Goal: Task Accomplishment & Management: Complete application form

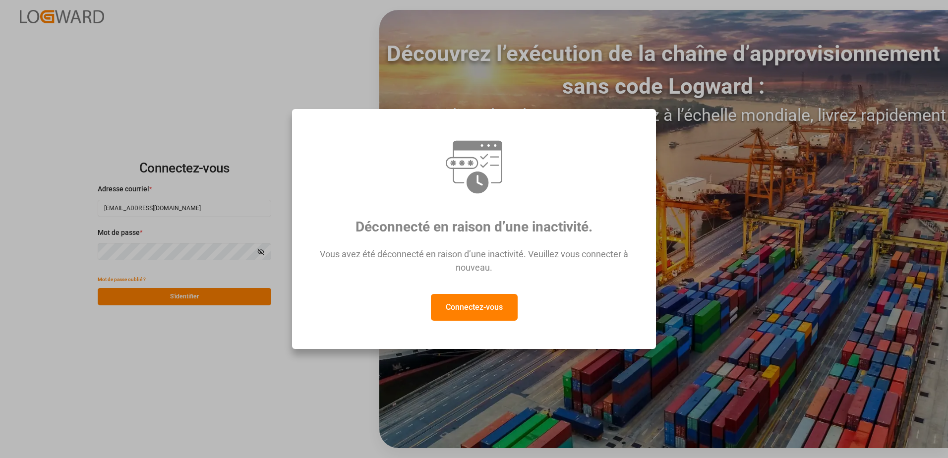
click at [501, 304] on button "Connectez-vous" at bounding box center [474, 307] width 87 height 27
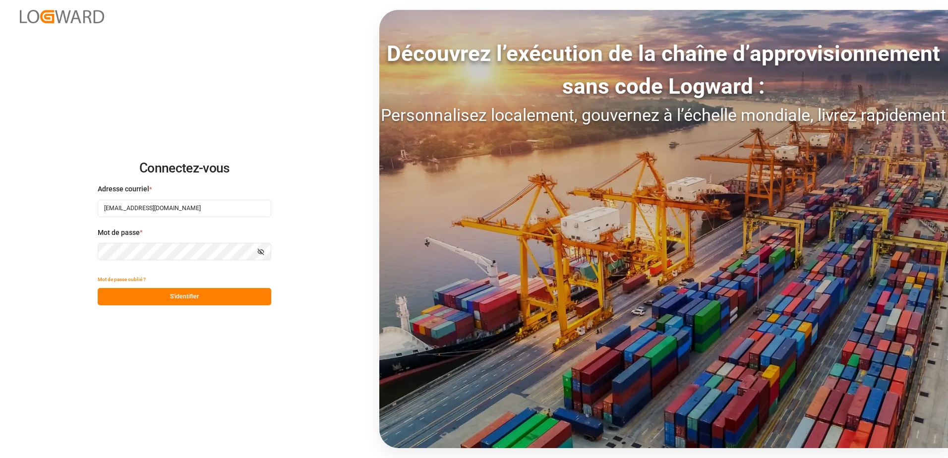
click at [202, 299] on button "S'identifier" at bounding box center [185, 296] width 174 height 17
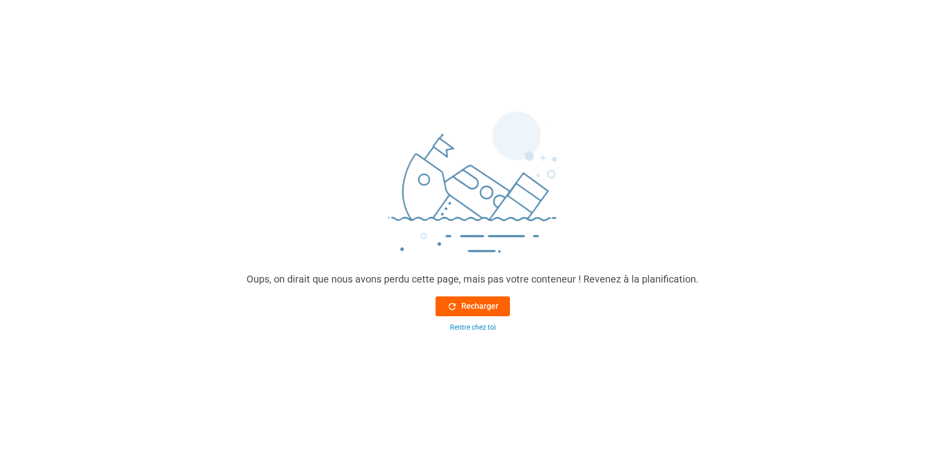
click at [463, 305] on font "Recharger" at bounding box center [479, 307] width 37 height 12
click at [475, 306] on font "Recharger" at bounding box center [479, 307] width 37 height 12
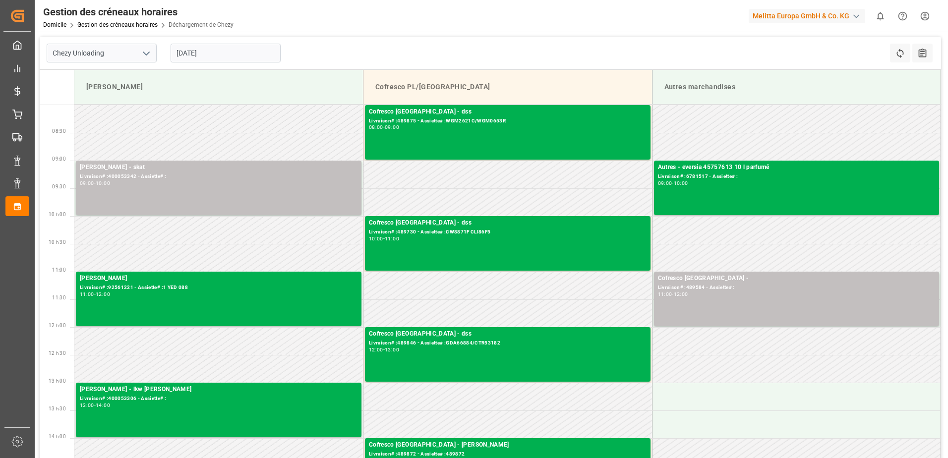
click at [242, 52] on input "30-09-2025" at bounding box center [226, 53] width 110 height 19
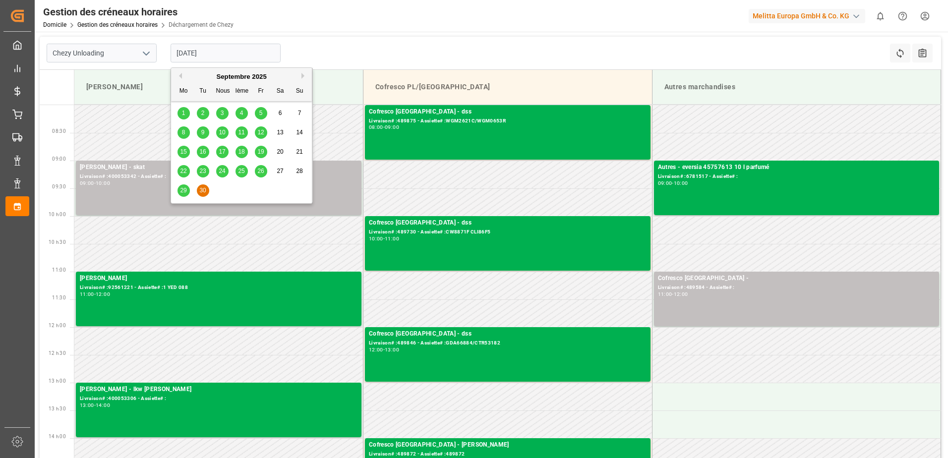
click at [303, 74] on button "Prochain" at bounding box center [304, 76] width 6 height 6
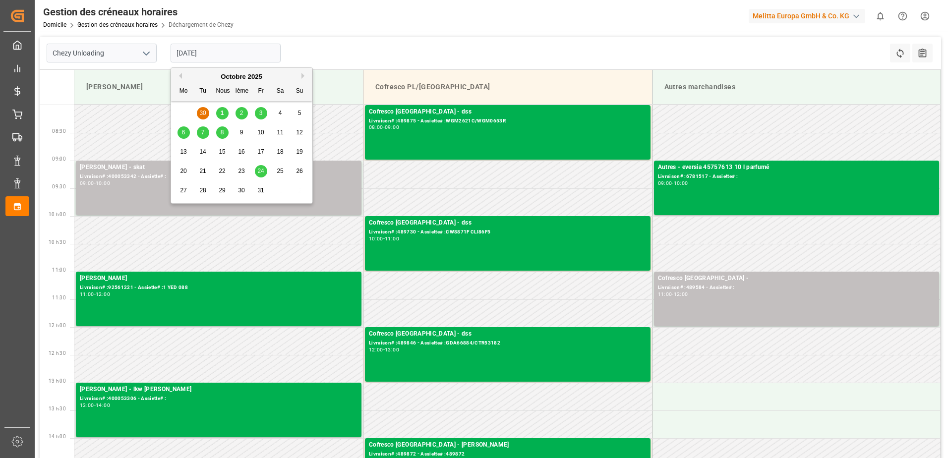
click at [204, 112] on div "29 30 1 2 3 4 5" at bounding box center [241, 113] width 135 height 19
click at [223, 112] on span "1" at bounding box center [222, 113] width 3 height 7
type input "[DATE]"
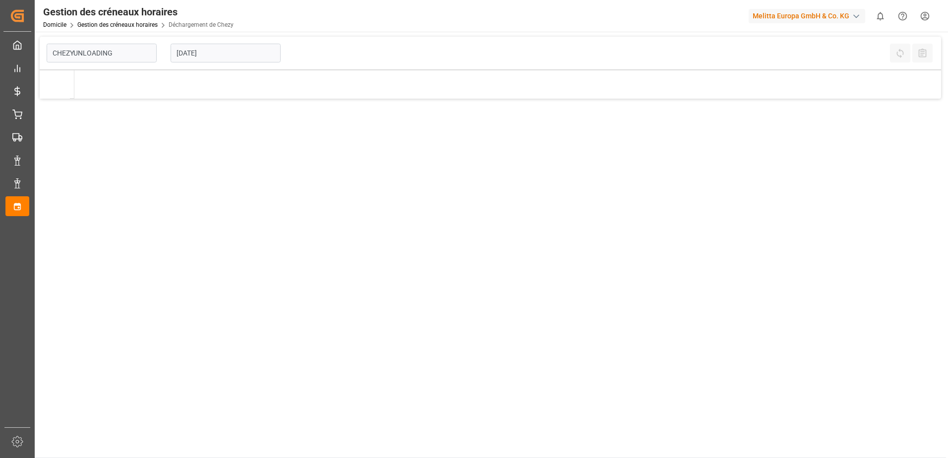
type input "Chezy Unloading"
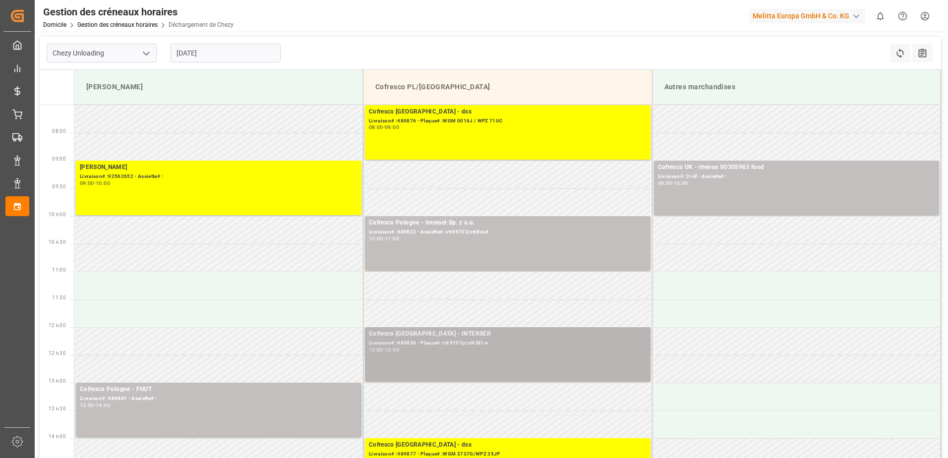
scroll to position [50, 0]
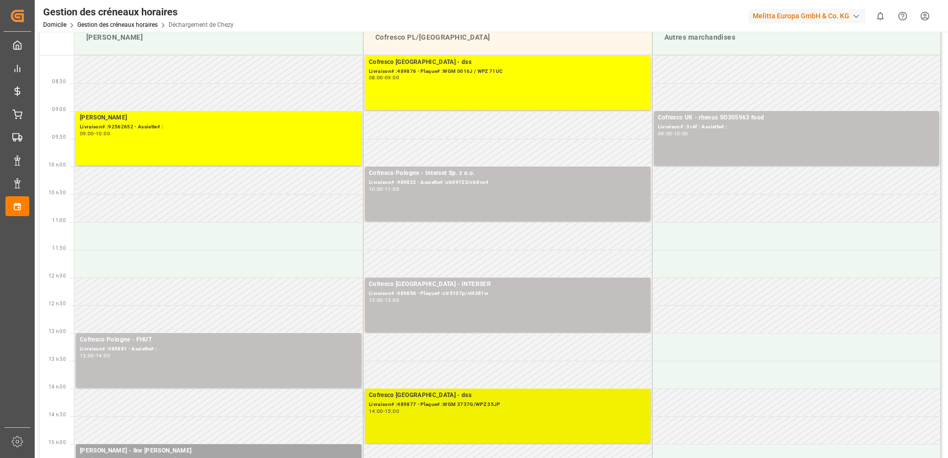
click at [573, 407] on div "Livraison# :489877 - Plaque# :WGM 3737G/WPZ 35JP" at bounding box center [508, 405] width 278 height 8
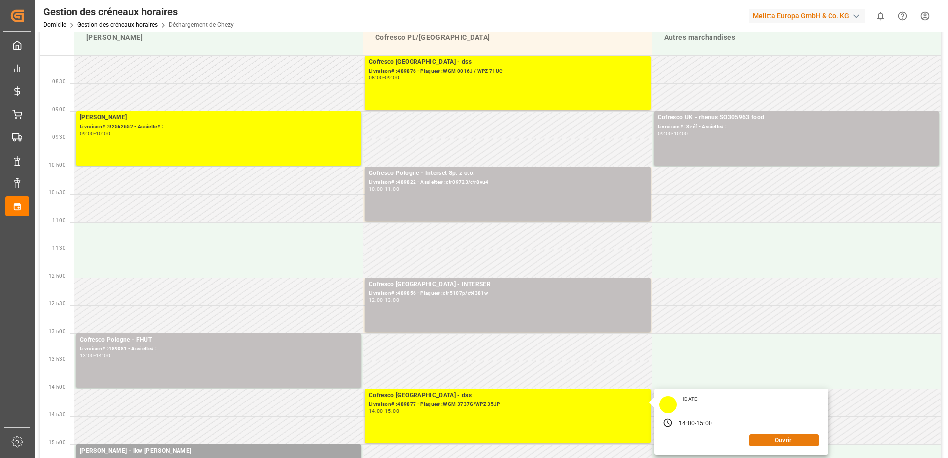
click at [761, 439] on button "Ouvrir" at bounding box center [783, 440] width 69 height 12
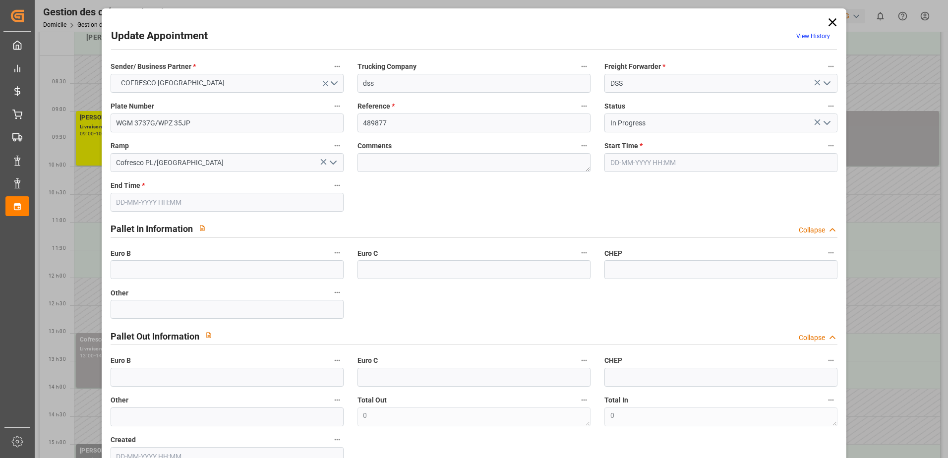
type input "01-10-2025 14:00"
type input "01-10-2025 15:00"
type input "23-09-2025 13:05"
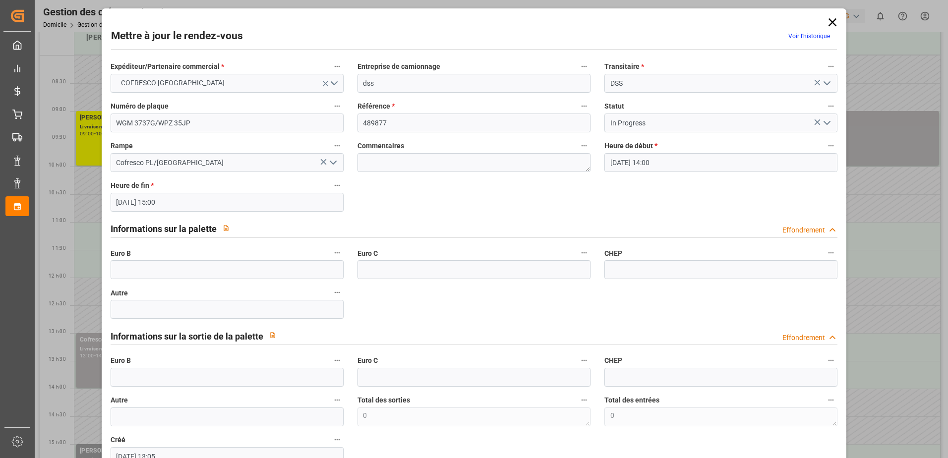
click at [826, 122] on icon "Ouvrir le menu" at bounding box center [827, 123] width 12 height 12
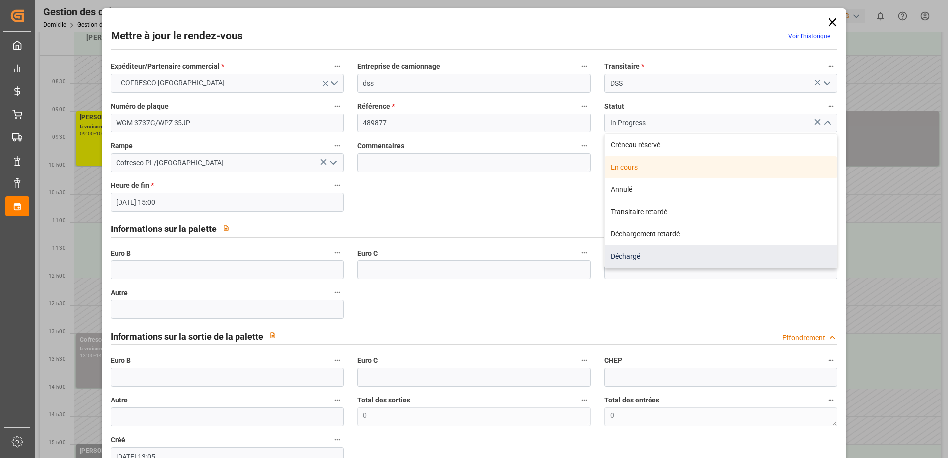
click at [731, 257] on div "Déchargé" at bounding box center [721, 256] width 232 height 22
type input "Unloaded"
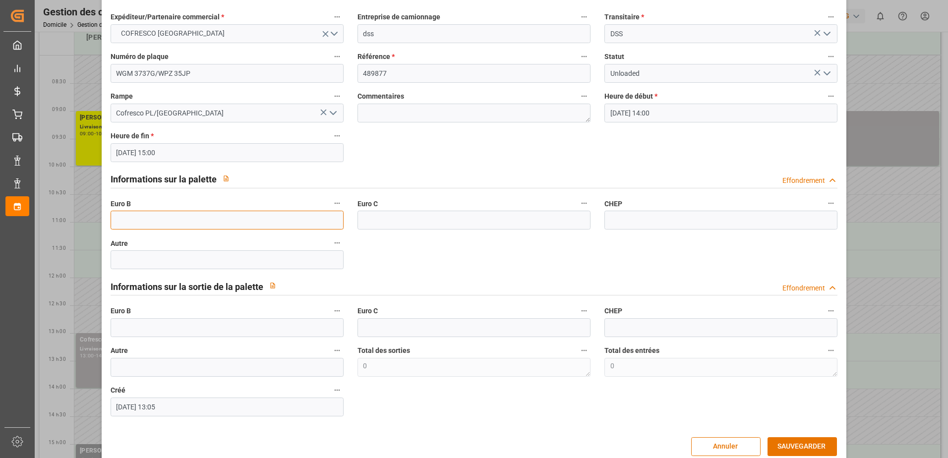
click at [157, 219] on input "text" at bounding box center [227, 220] width 233 height 19
type input "33"
click at [774, 443] on button "SAUVEGARDER" at bounding box center [802, 446] width 69 height 19
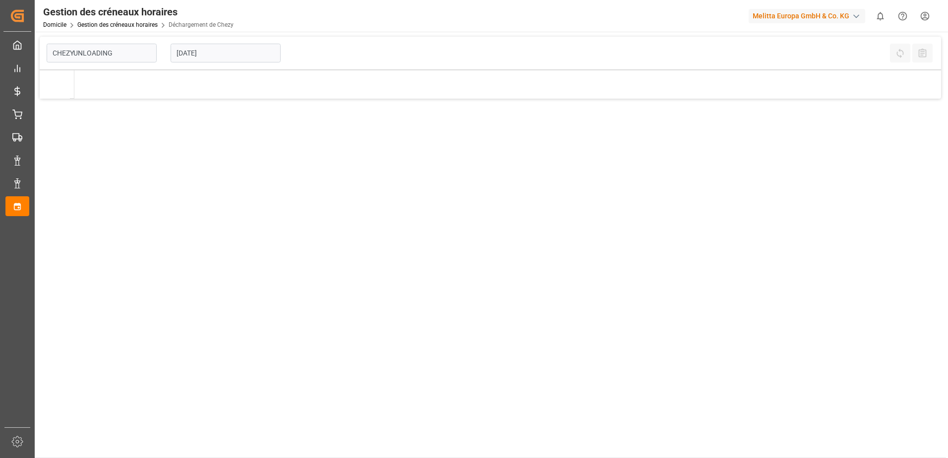
type input "Chezy Unloading"
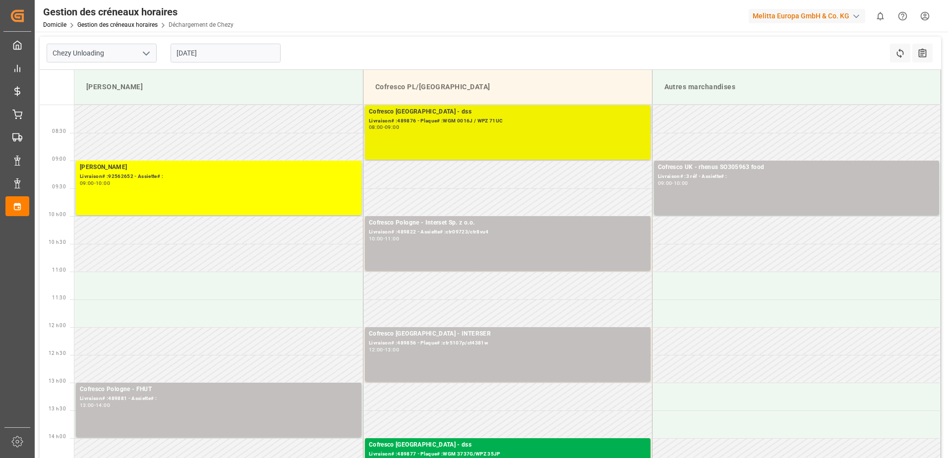
click at [465, 120] on div "Livraison# :489876 - Plaque# :WGM 0016J / WPZ 71UC" at bounding box center [508, 121] width 278 height 8
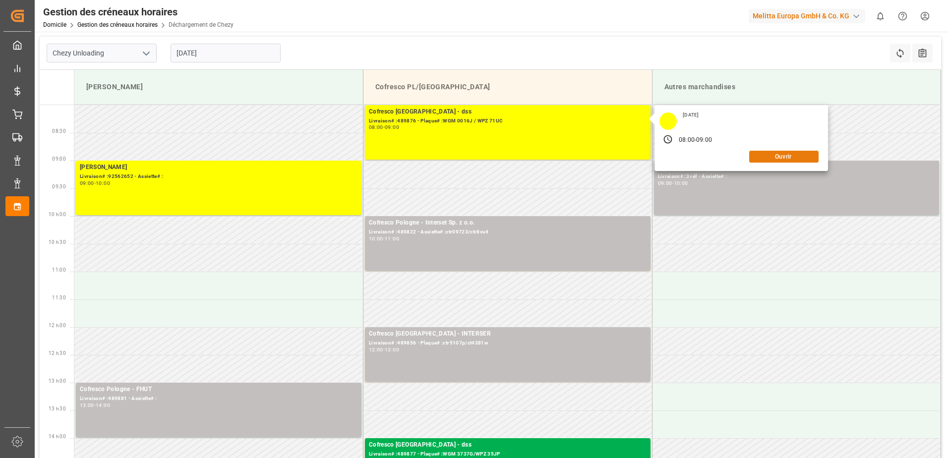
click at [802, 157] on button "Ouvrir" at bounding box center [783, 157] width 69 height 12
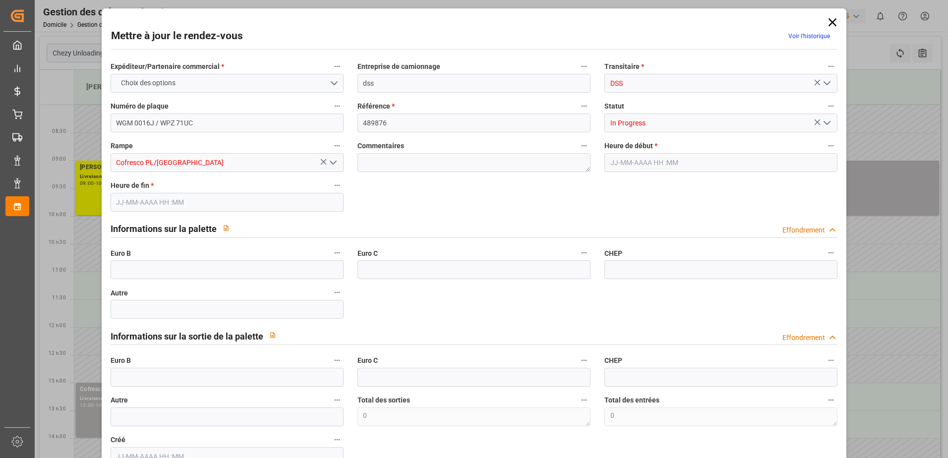
type input "[DATE] 08:00"
type input "[DATE] 09:00"
type input "[DATE] 09:16"
click at [830, 124] on icon "Ouvrir le menu" at bounding box center [827, 123] width 12 height 12
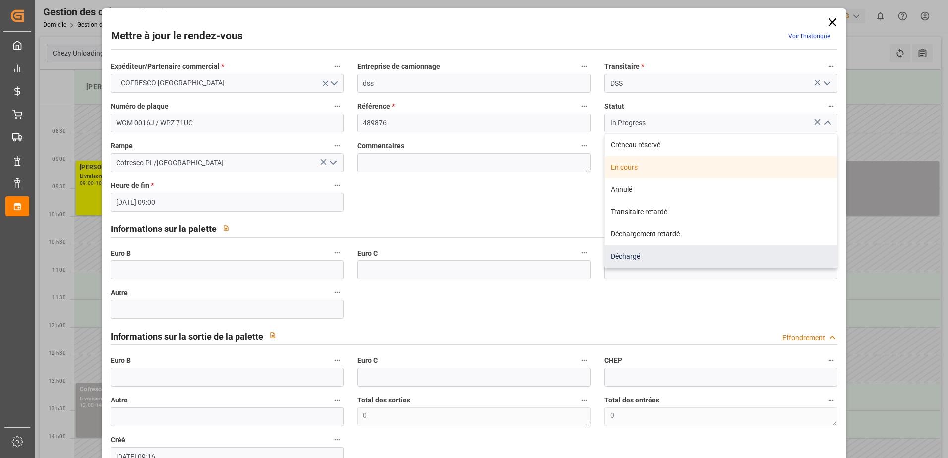
click at [643, 251] on div "Déchargé" at bounding box center [721, 256] width 232 height 22
type input "Unloaded"
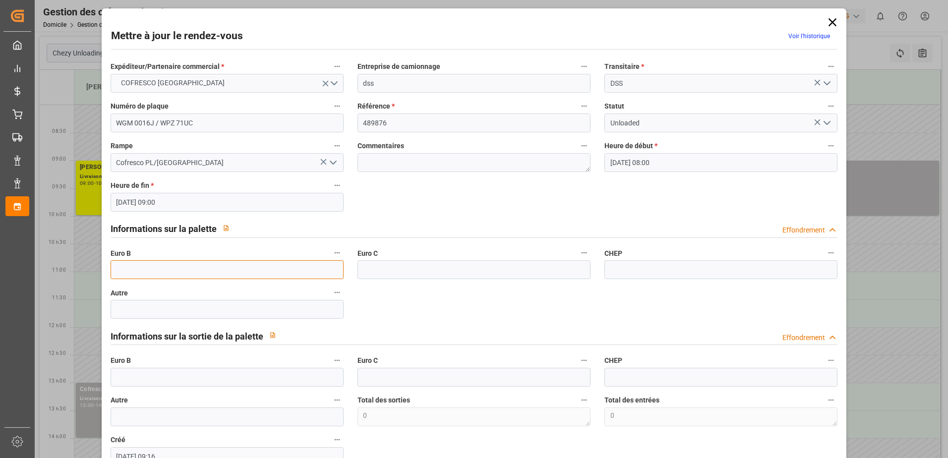
click at [121, 271] on input "text" at bounding box center [227, 269] width 233 height 19
type input "33"
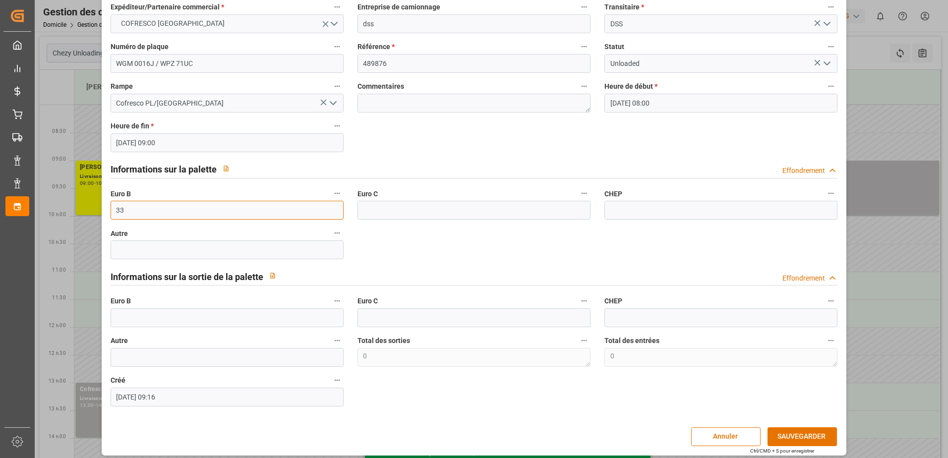
scroll to position [65, 0]
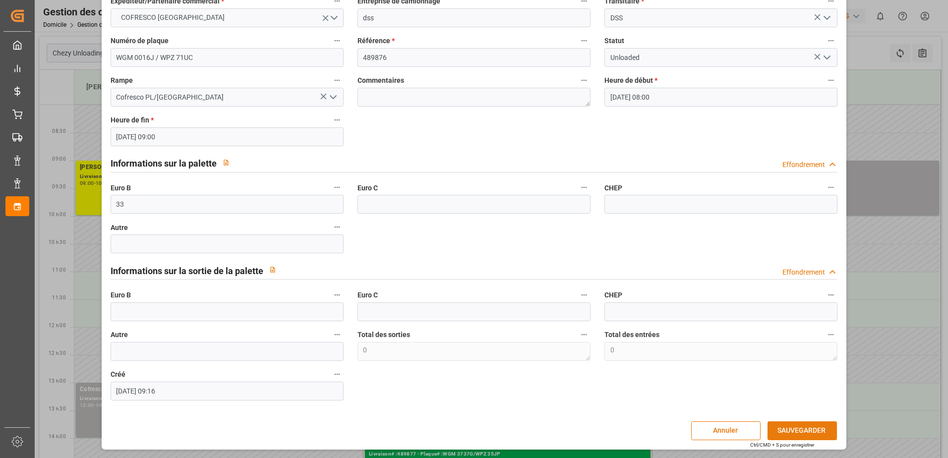
click at [787, 429] on button "SAUVEGARDER" at bounding box center [802, 430] width 69 height 19
